Goal: Task Accomplishment & Management: Manage account settings

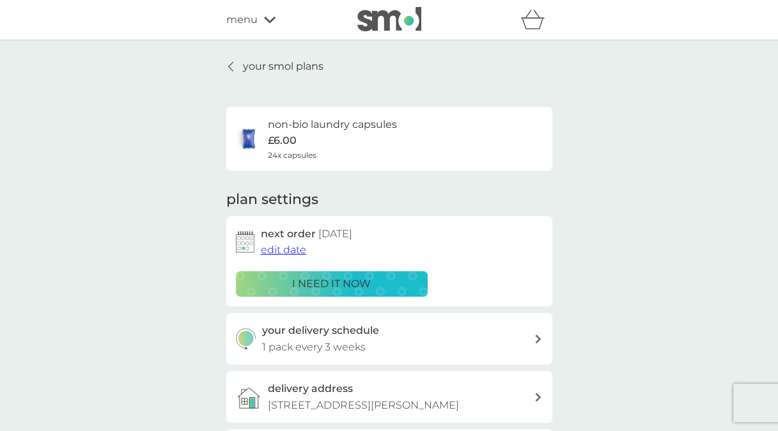
click at [510, 346] on div "your delivery schedule 1 pack every 3 weeks" at bounding box center [398, 338] width 272 height 33
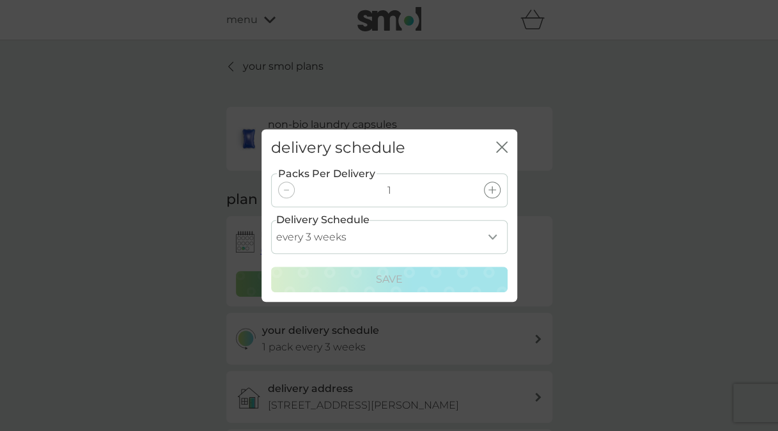
click at [491, 230] on select "every 1 week every 2 weeks every 3 weeks every 4 weeks every 5 weeks every 6 we…" at bounding box center [389, 237] width 236 height 34
select select "35"
click at [271, 220] on select "every 1 week every 2 weeks every 3 weeks every 4 weeks every 5 weeks every 6 we…" at bounding box center [389, 237] width 236 height 34
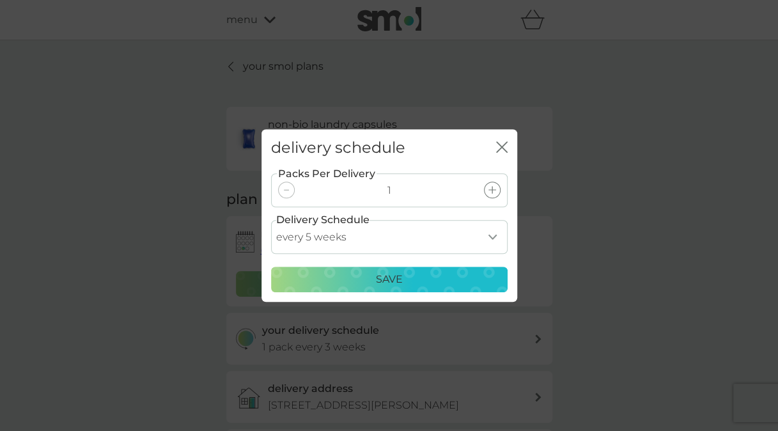
click at [409, 281] on div "Save" at bounding box center [389, 279] width 220 height 17
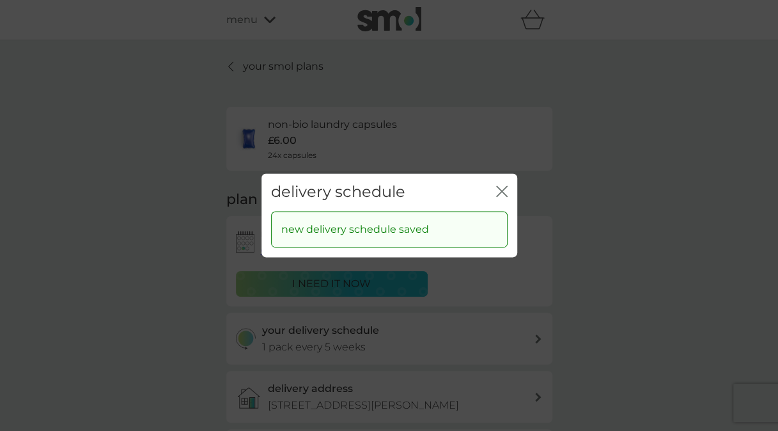
click at [500, 187] on icon "close" at bounding box center [502, 191] width 12 height 12
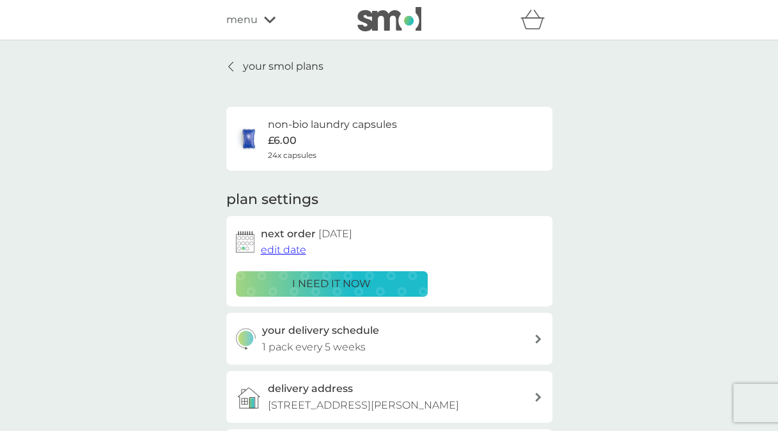
click at [234, 66] on div at bounding box center [231, 66] width 9 height 10
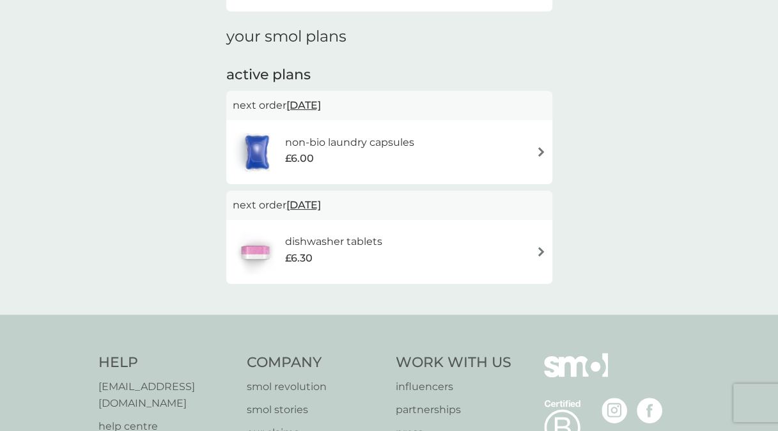
scroll to position [174, 0]
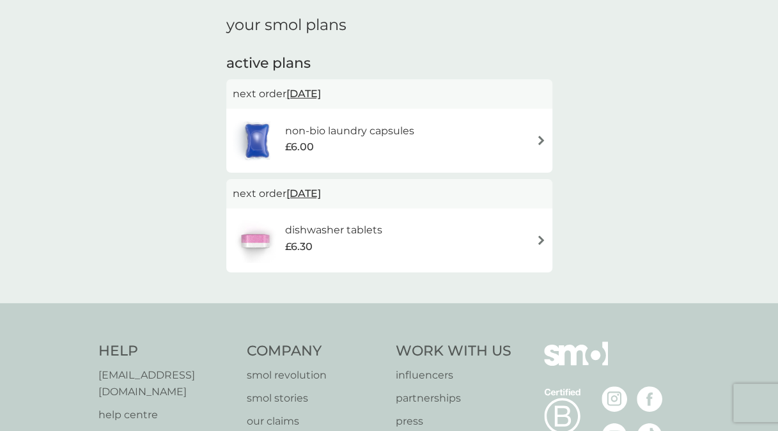
click at [382, 237] on div "dishwasher tablets £6.30" at bounding box center [339, 240] width 110 height 36
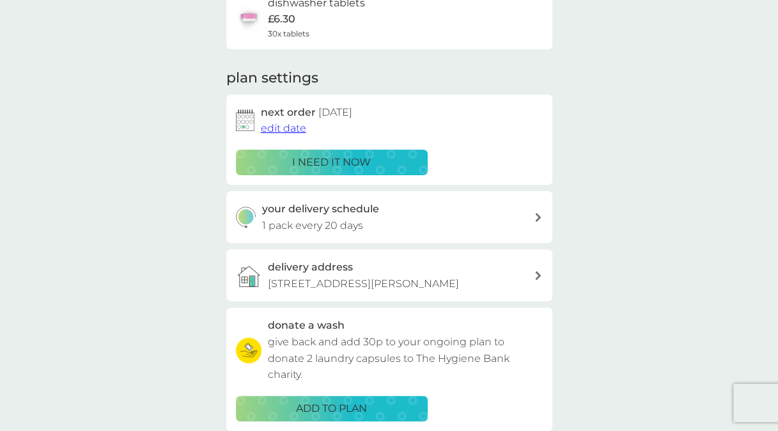
scroll to position [146, 0]
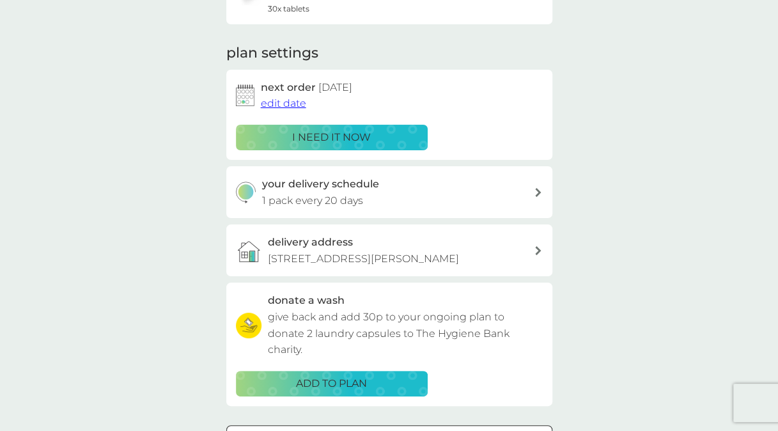
click at [494, 184] on div "your delivery schedule 1 pack every 20 days" at bounding box center [398, 192] width 272 height 33
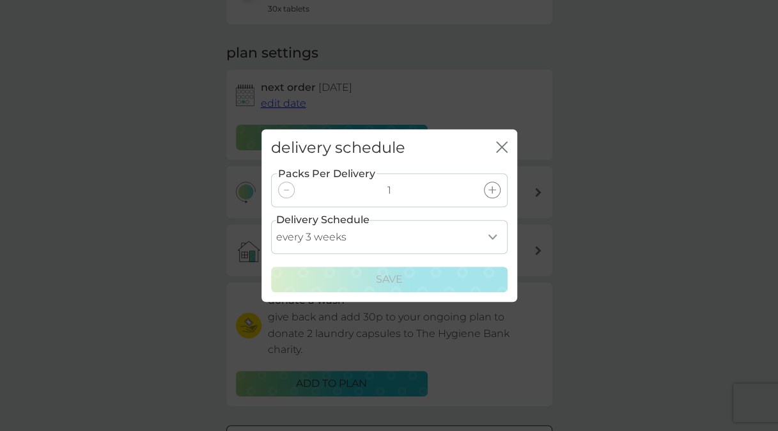
click at [467, 238] on select "every 1 week every 2 weeks every 3 weeks every 4 weeks every 5 weeks every 6 we…" at bounding box center [389, 237] width 236 height 34
select select "35"
click at [271, 220] on select "every 1 week every 2 weeks every 3 weeks every 4 weeks every 5 weeks every 6 we…" at bounding box center [389, 237] width 236 height 34
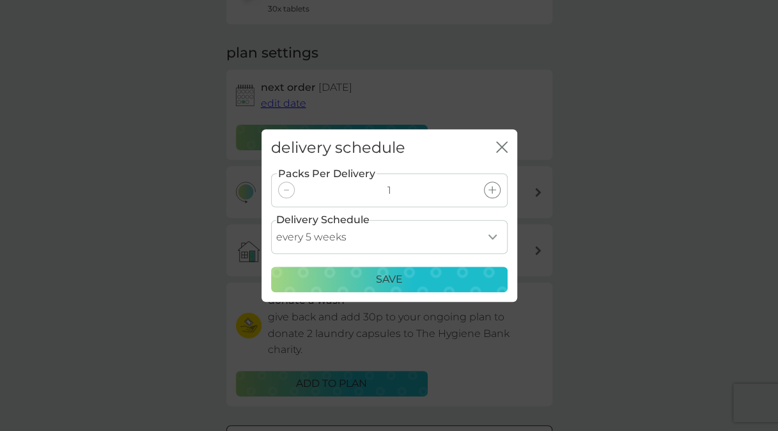
click at [424, 286] on div "Save" at bounding box center [389, 279] width 220 height 17
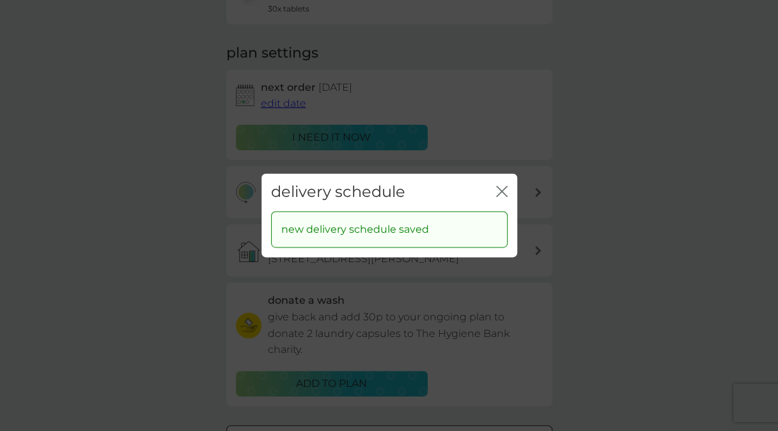
click at [497, 193] on icon "close" at bounding box center [502, 191] width 12 height 12
